Goal: Navigation & Orientation: Find specific page/section

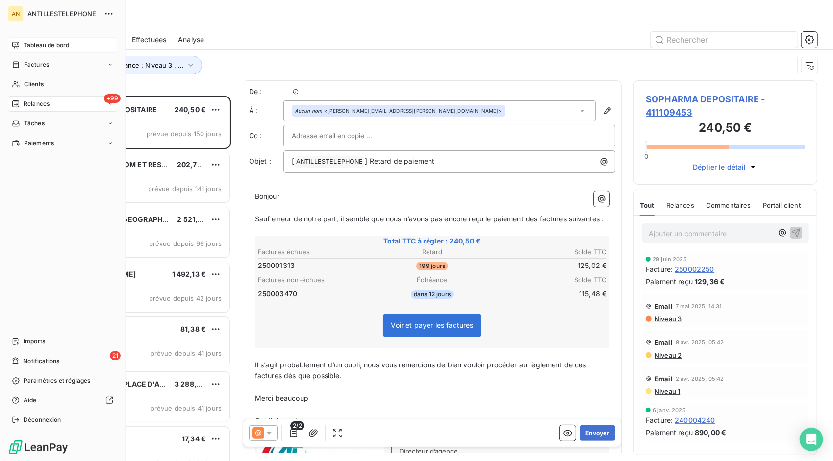
scroll to position [358, 176]
click at [30, 342] on span "Imports" at bounding box center [35, 341] width 22 height 9
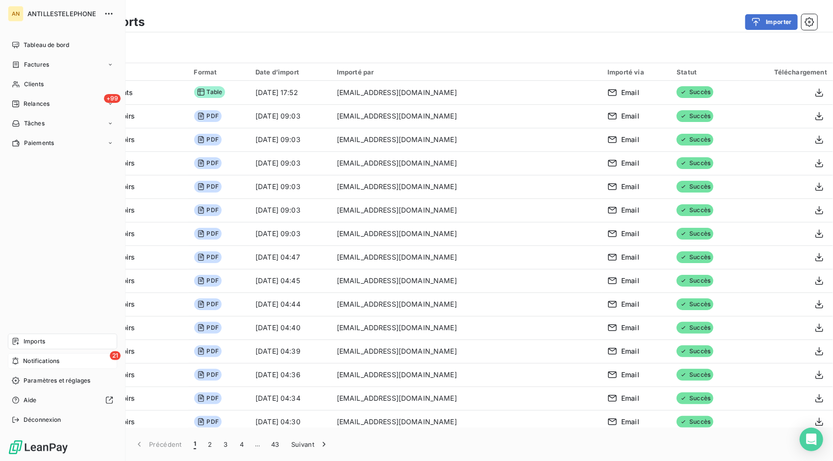
click at [26, 365] on span "Notifications" at bounding box center [41, 361] width 36 height 9
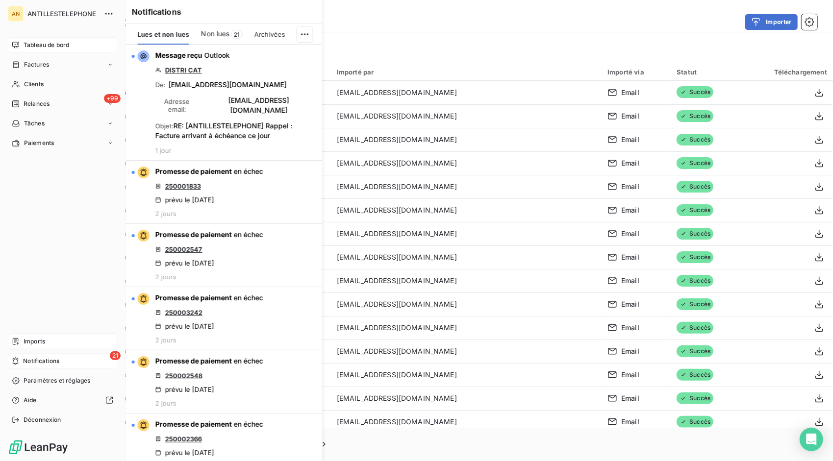
click at [15, 45] on icon at bounding box center [15, 45] width 7 height 6
